Goal: Task Accomplishment & Management: Manage account settings

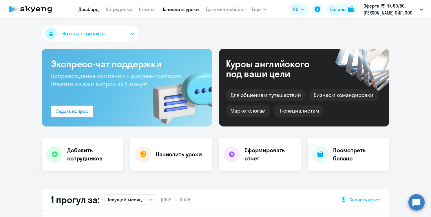
click at [185, 10] on link "Начислить уроки" at bounding box center [180, 9] width 38 height 6
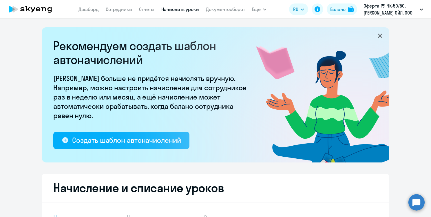
select select "10"
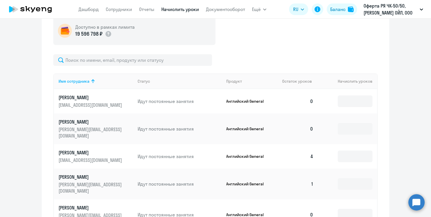
scroll to position [232, 0]
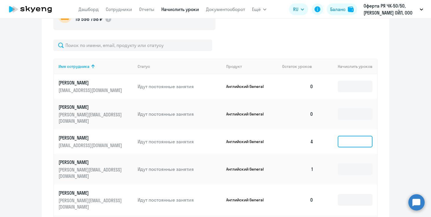
click at [342, 144] on input at bounding box center [355, 142] width 35 height 12
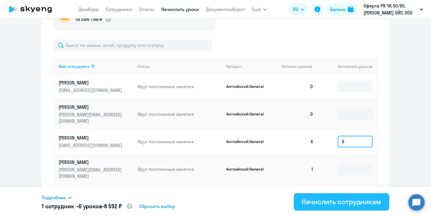
type input "6"
click at [346, 203] on div "Начислить сотрудникам" at bounding box center [341, 201] width 79 height 9
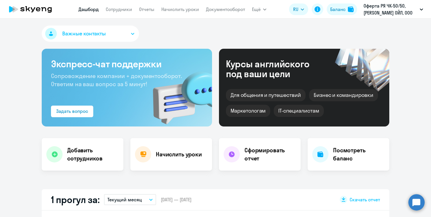
select select "30"
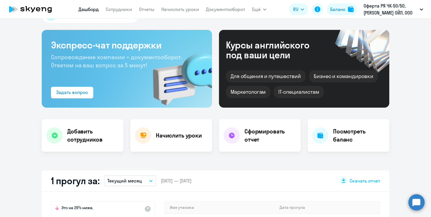
scroll to position [29, 0]
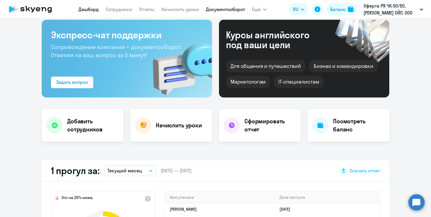
click at [237, 10] on link "Документооборот" at bounding box center [225, 9] width 39 height 6
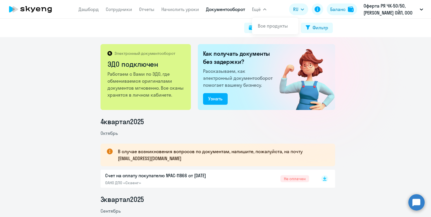
click at [263, 10] on button "Ещё" at bounding box center [259, 9] width 14 height 12
click at [248, 30] on button "Поиск за период" at bounding box center [270, 28] width 53 height 10
select select "all"
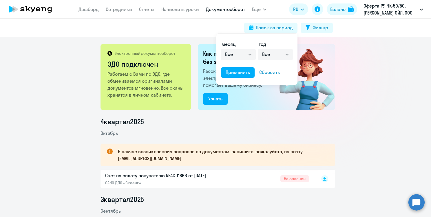
click at [198, 21] on div at bounding box center [215, 108] width 431 height 217
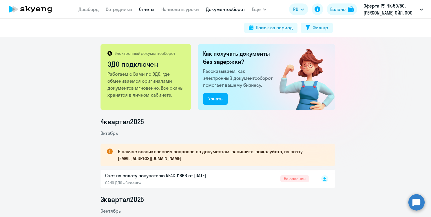
click at [144, 11] on link "Отчеты" at bounding box center [146, 9] width 15 height 6
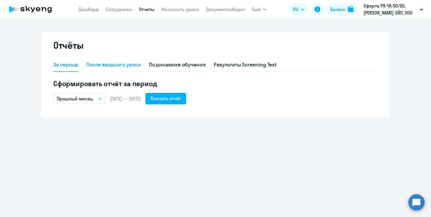
click at [110, 61] on div "После вводного урока" at bounding box center [113, 65] width 54 height 8
select select "10"
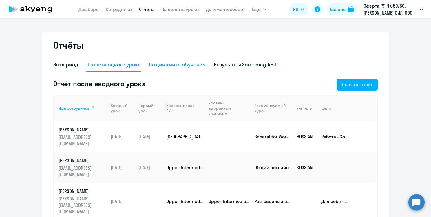
click at [178, 67] on div "По динамике обучения" at bounding box center [177, 65] width 57 height 8
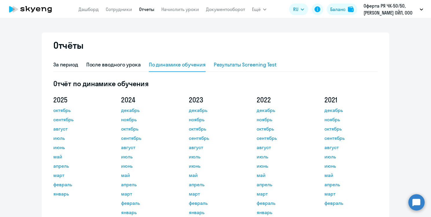
click at [225, 63] on div "Результаты Screening Test" at bounding box center [245, 65] width 63 height 8
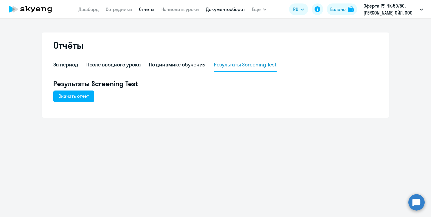
click at [219, 9] on link "Документооборот" at bounding box center [225, 9] width 39 height 6
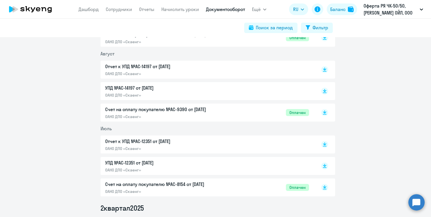
scroll to position [319, 0]
